Goal: Task Accomplishment & Management: Use online tool/utility

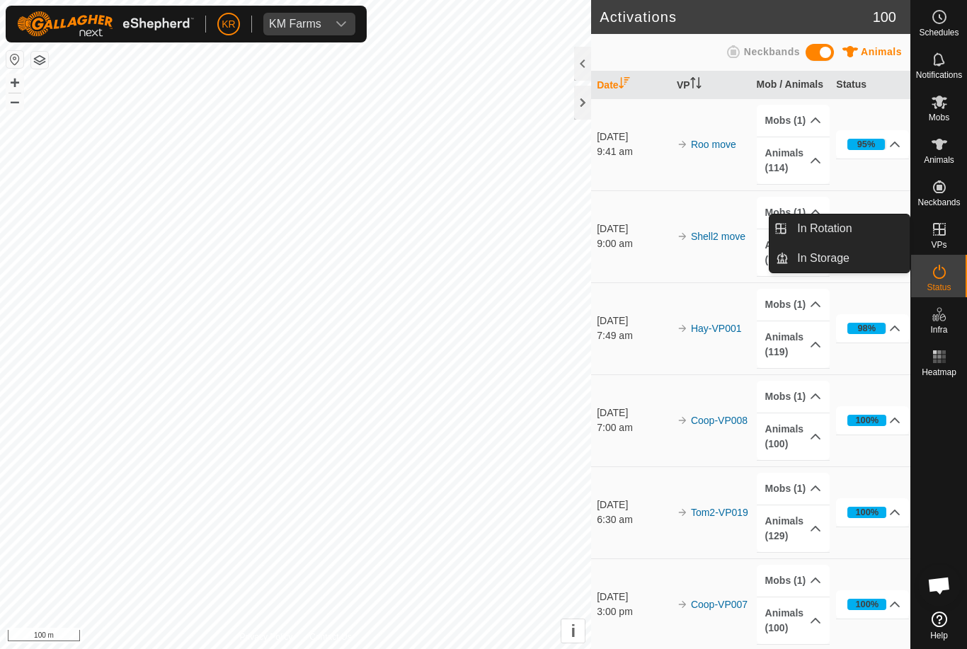
click at [861, 231] on link "In Rotation" at bounding box center [849, 229] width 121 height 28
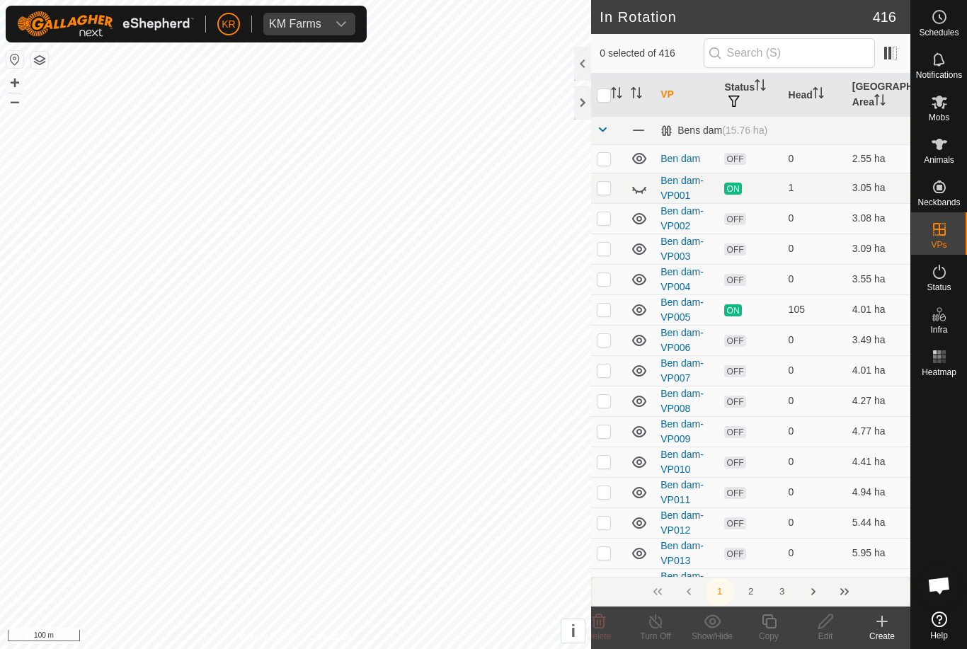
click at [637, 195] on icon at bounding box center [639, 188] width 17 height 17
click at [841, 53] on input "text" at bounding box center [789, 53] width 171 height 30
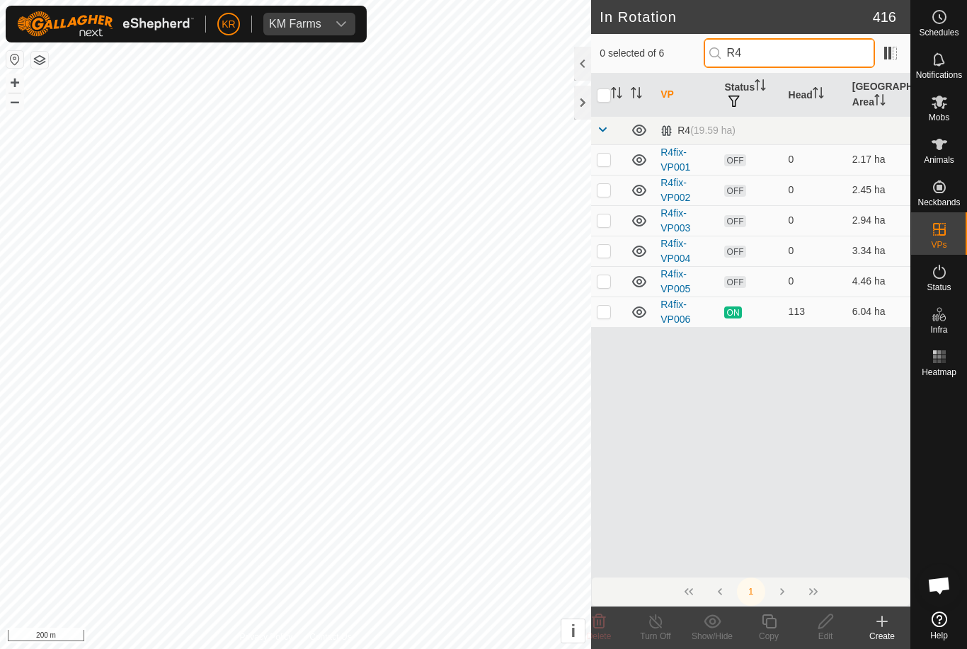
type input "R4"
click at [599, 306] on p-checkbox at bounding box center [604, 311] width 14 height 11
checkbox input "true"
click at [773, 623] on icon at bounding box center [770, 621] width 18 height 17
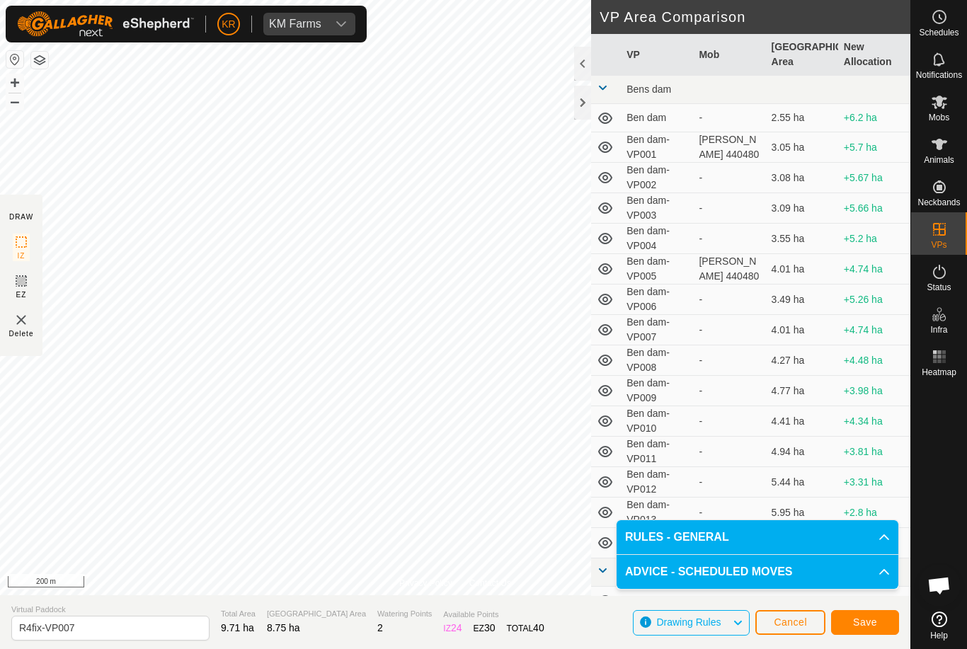
click at [860, 630] on button "Save" at bounding box center [865, 623] width 68 height 25
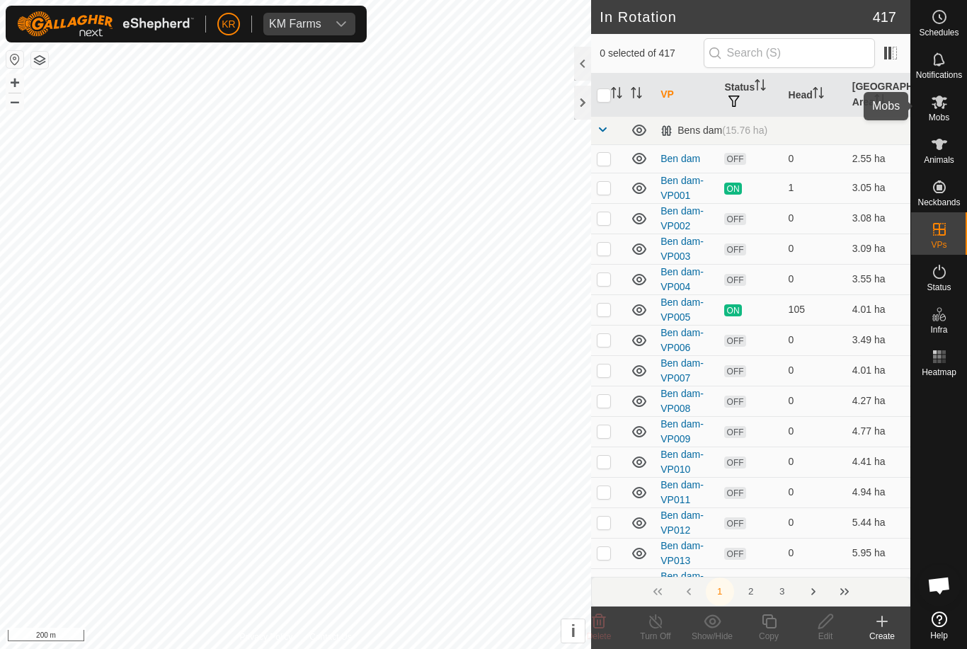
click at [943, 95] on icon at bounding box center [939, 101] width 17 height 17
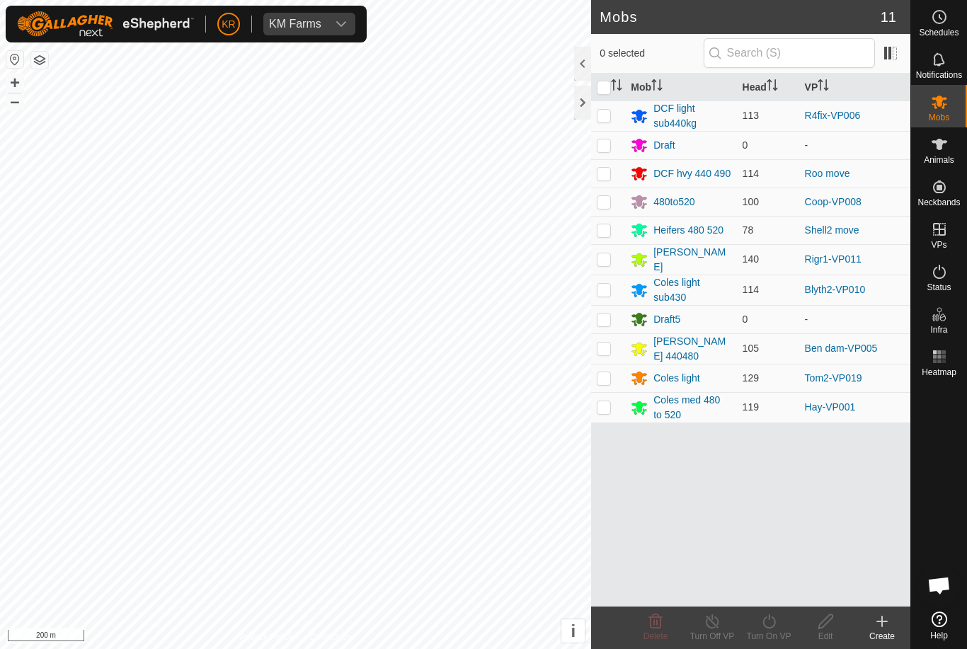
click at [605, 112] on p-checkbox at bounding box center [604, 115] width 14 height 11
checkbox input "true"
click at [776, 626] on icon at bounding box center [770, 621] width 18 height 17
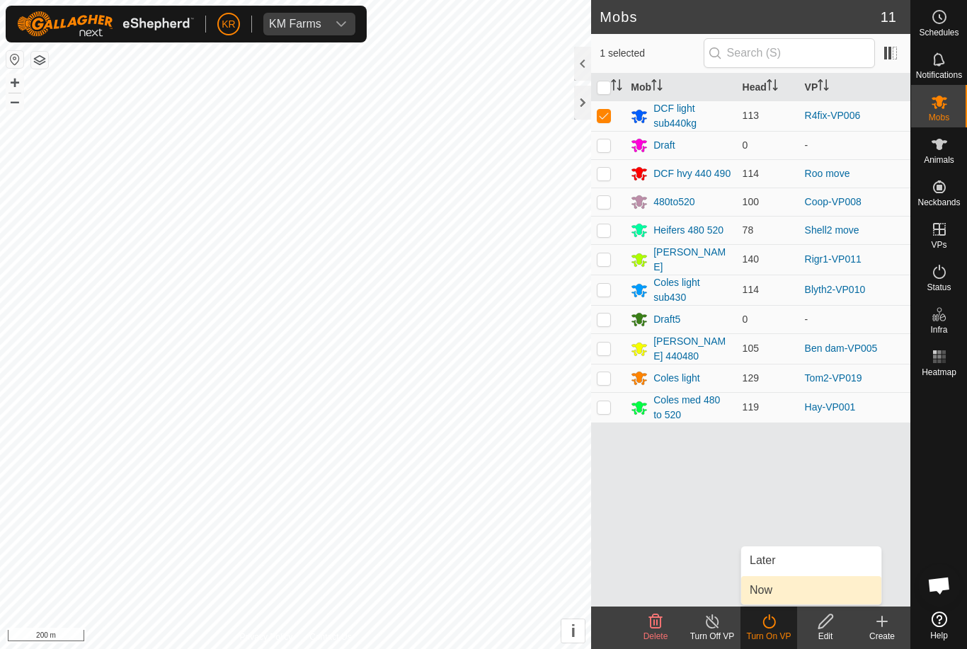
click at [790, 595] on link "Now" at bounding box center [812, 591] width 140 height 28
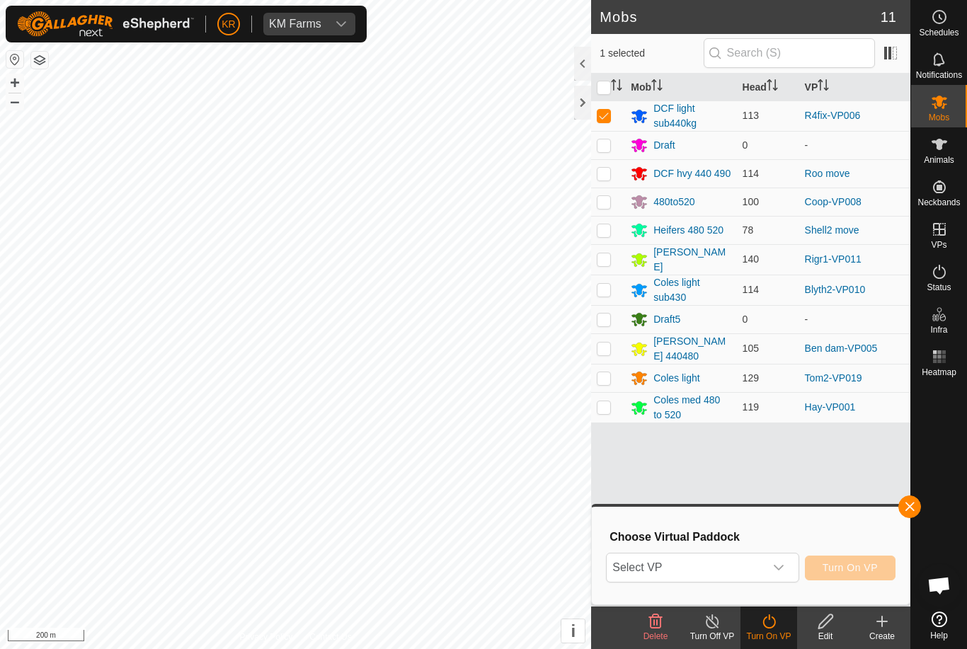
click at [777, 569] on icon "dropdown trigger" at bounding box center [778, 567] width 11 height 11
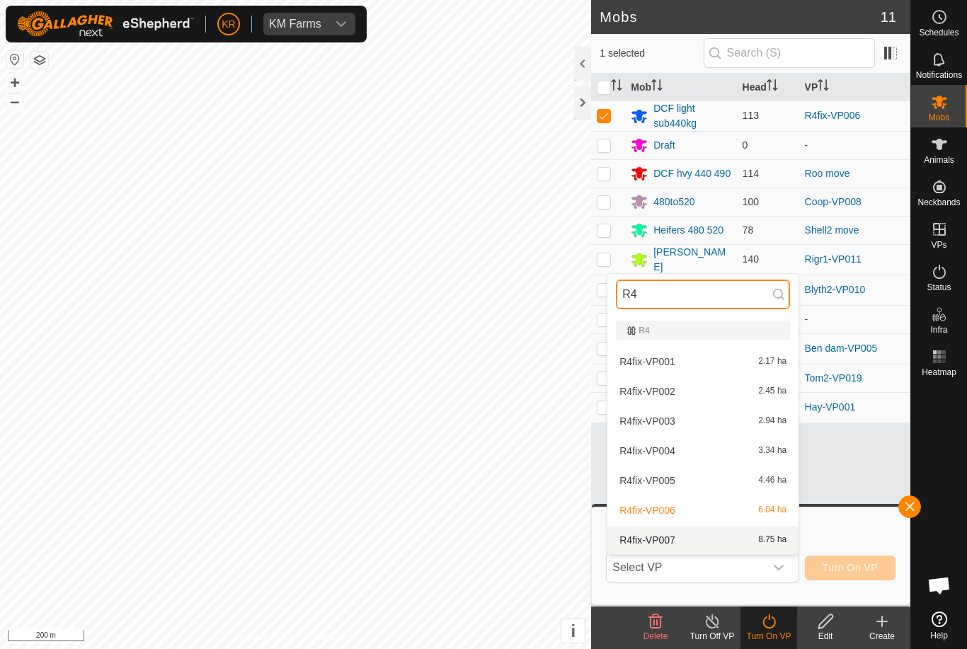
type input "R4"
click at [764, 535] on span "8.75 ha" at bounding box center [773, 540] width 28 height 10
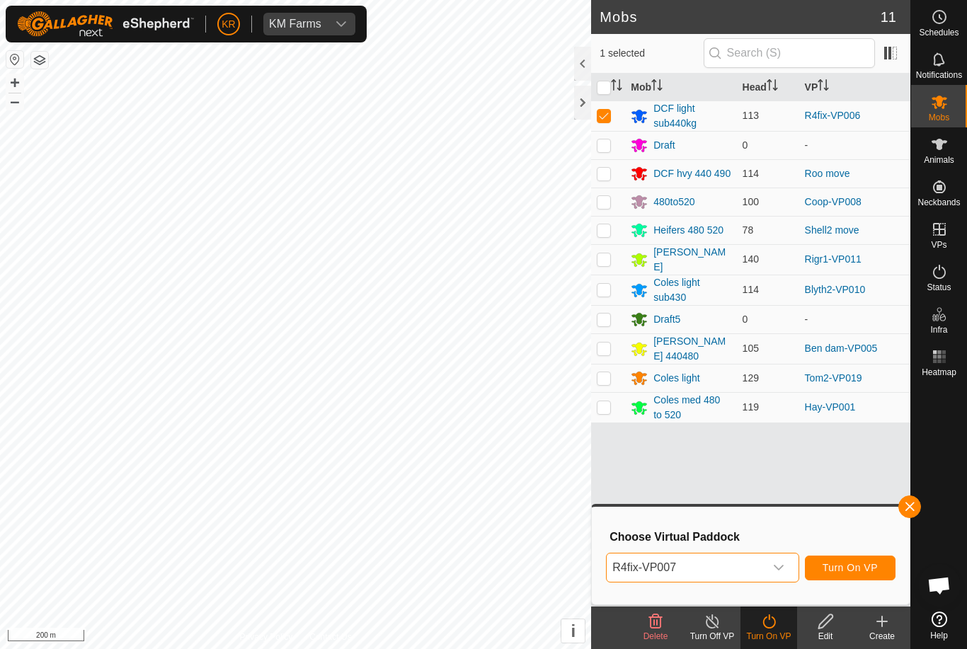
click at [845, 569] on span "Turn On VP" at bounding box center [850, 567] width 55 height 11
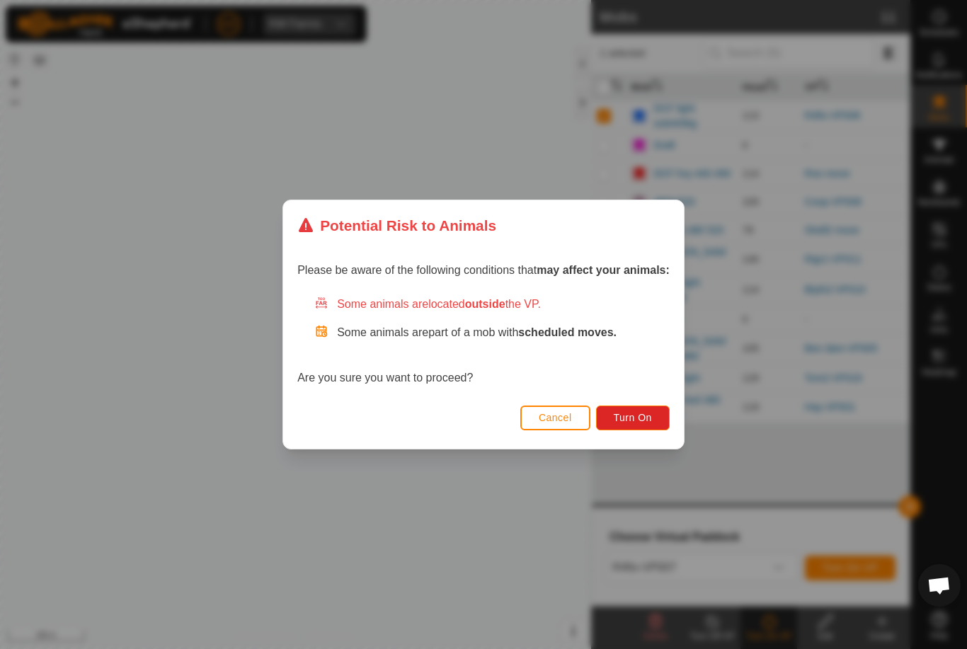
click at [627, 416] on span "Turn On" at bounding box center [633, 417] width 38 height 11
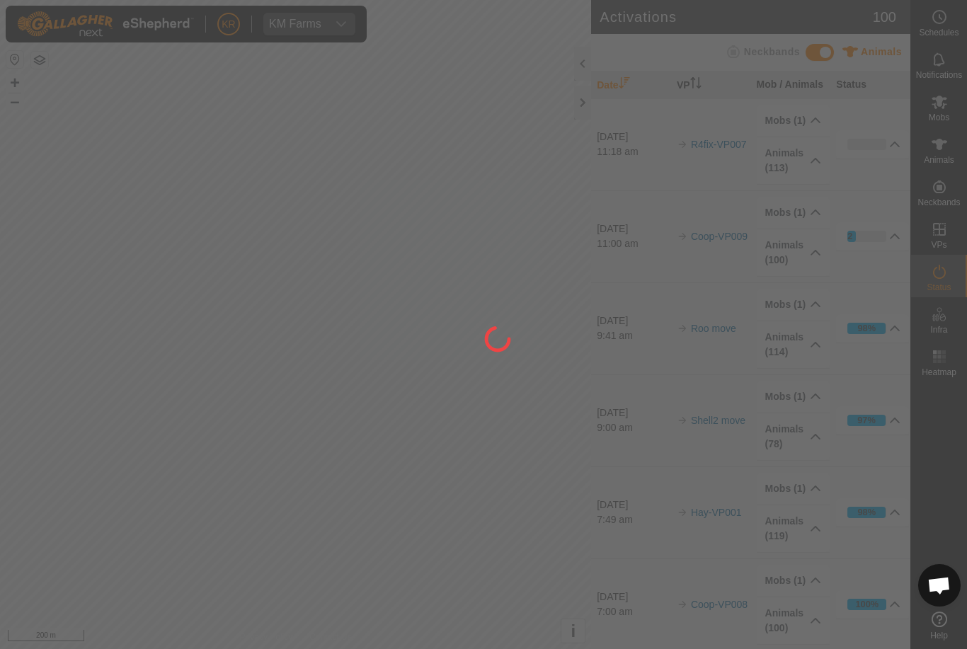
click at [57, 570] on div at bounding box center [483, 324] width 967 height 649
click at [948, 620] on div at bounding box center [483, 324] width 967 height 649
click at [113, 591] on div at bounding box center [483, 324] width 967 height 649
